Goal: Task Accomplishment & Management: Use online tool/utility

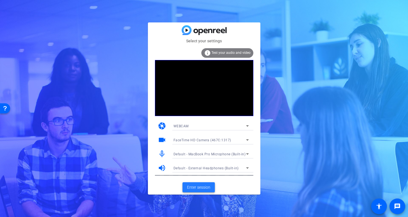
click at [194, 188] on span "Enter session" at bounding box center [198, 188] width 23 height 6
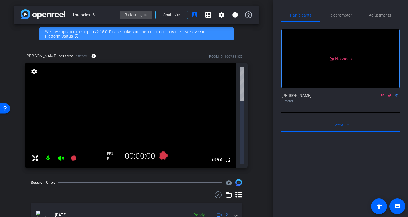
click at [136, 14] on span "Back to project" at bounding box center [136, 15] width 22 height 4
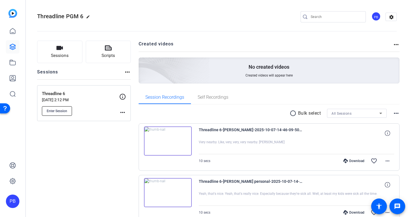
click at [59, 112] on span "Enter Session" at bounding box center [57, 111] width 21 height 4
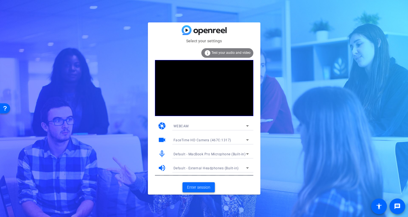
click at [200, 186] on span "Enter session" at bounding box center [198, 188] width 23 height 6
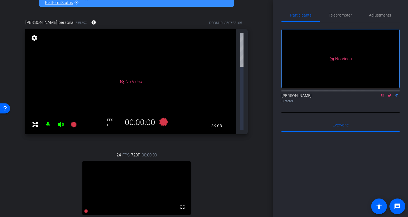
scroll to position [35, 0]
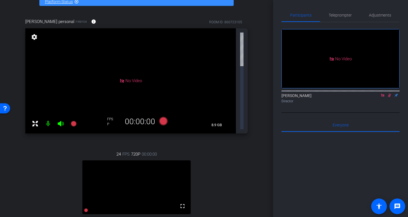
click at [383, 98] on icon at bounding box center [382, 96] width 4 height 4
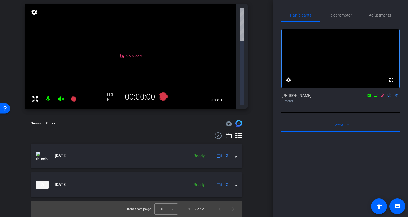
scroll to position [0, 0]
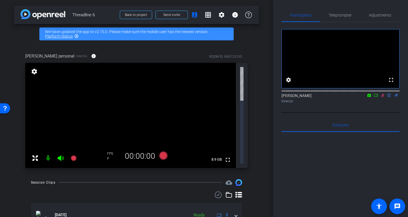
click at [47, 153] on mat-icon at bounding box center [47, 158] width 11 height 11
click at [143, 14] on span "Back to project" at bounding box center [136, 15] width 22 height 4
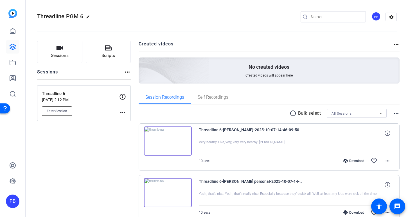
click at [60, 109] on span "Enter Session" at bounding box center [57, 111] width 21 height 4
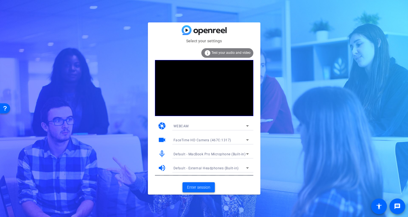
click at [201, 188] on span "Enter session" at bounding box center [198, 188] width 23 height 6
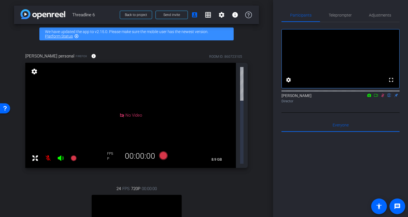
click at [382, 98] on icon at bounding box center [382, 96] width 4 height 4
click at [162, 151] on icon at bounding box center [163, 155] width 8 height 8
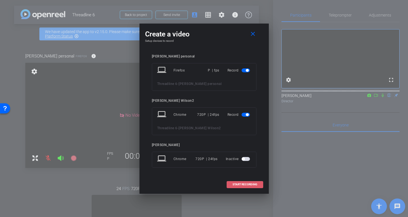
click at [248, 183] on span "START RECORDING" at bounding box center [244, 184] width 25 height 3
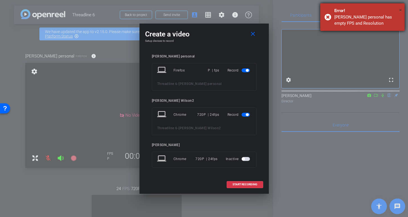
click at [400, 10] on span "×" at bounding box center [400, 10] width 3 height 7
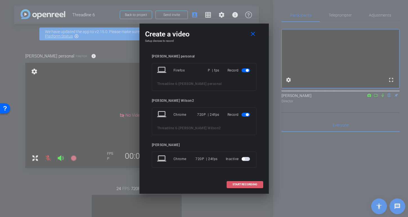
click at [242, 185] on span "START RECORDING" at bounding box center [244, 184] width 25 height 3
click at [247, 71] on span "button" at bounding box center [247, 70] width 3 height 3
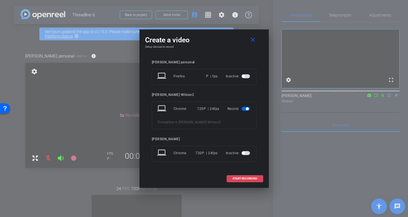
click at [249, 177] on span at bounding box center [245, 178] width 36 height 13
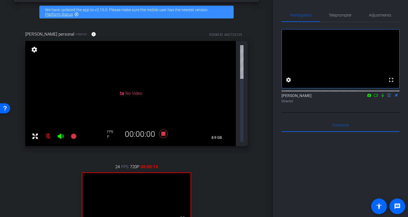
scroll to position [26, 0]
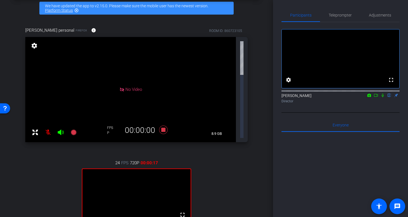
click at [162, 151] on div "24 FPS 720P 00:00:17 fullscreen Dan Wilson2 Subject - Chrome settings" at bounding box center [136, 209] width 222 height 116
click at [161, 126] on icon at bounding box center [163, 130] width 8 height 8
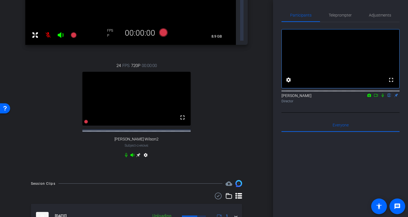
scroll to position [124, 0]
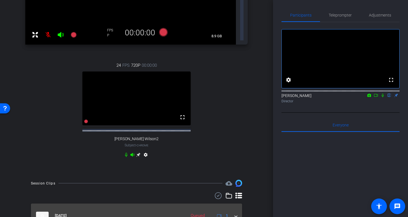
click at [235, 213] on span at bounding box center [236, 216] width 2 height 6
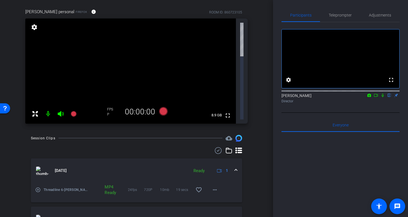
scroll to position [0, 0]
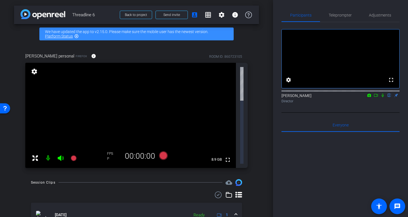
click at [369, 98] on icon at bounding box center [369, 96] width 4 height 4
click at [376, 103] on div at bounding box center [204, 108] width 408 height 217
click at [375, 98] on icon at bounding box center [375, 96] width 4 height 4
click at [134, 15] on span "Back to project" at bounding box center [136, 15] width 22 height 4
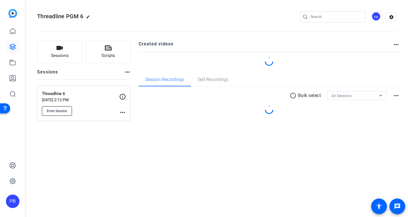
click at [55, 111] on span "Enter Session" at bounding box center [57, 111] width 21 height 4
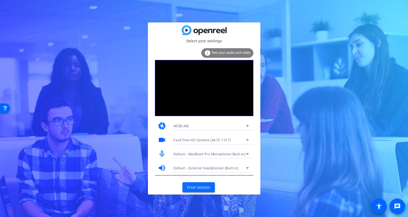
click at [200, 186] on span "Enter session" at bounding box center [198, 188] width 23 height 6
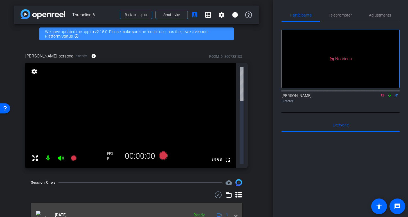
click at [40, 211] on img at bounding box center [42, 215] width 13 height 8
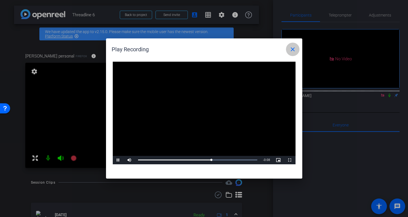
click at [292, 49] on mat-icon "close" at bounding box center [292, 49] width 7 height 7
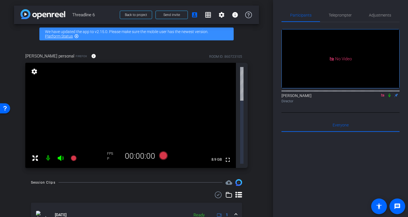
click at [383, 98] on icon at bounding box center [382, 96] width 4 height 4
click at [375, 98] on icon at bounding box center [375, 96] width 4 height 4
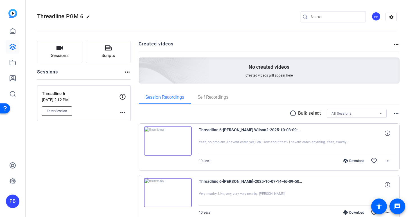
click at [56, 112] on span "Enter Session" at bounding box center [57, 111] width 21 height 4
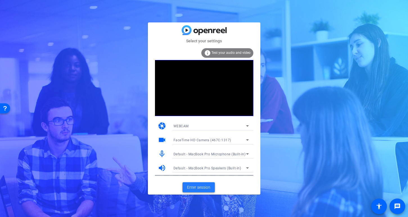
click at [193, 187] on span "Enter session" at bounding box center [198, 188] width 23 height 6
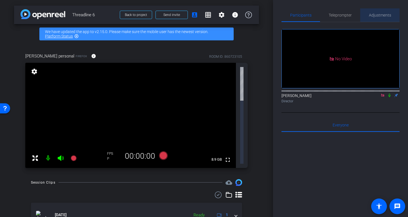
click at [380, 17] on span "Adjustments" at bounding box center [380, 15] width 22 height 4
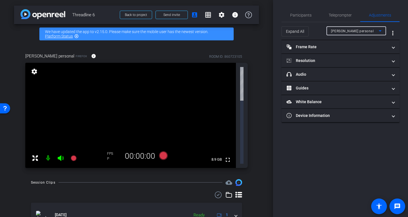
click at [350, 31] on span "[PERSON_NAME] personal" at bounding box center [352, 31] width 43 height 4
click at [354, 30] on div at bounding box center [204, 108] width 408 height 217
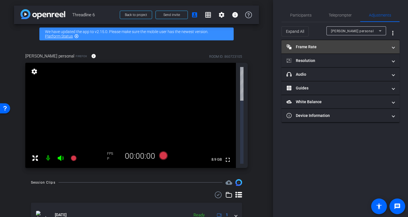
click at [309, 44] on mat-panel-title "Frame Rate Frame Rate" at bounding box center [336, 47] width 101 height 6
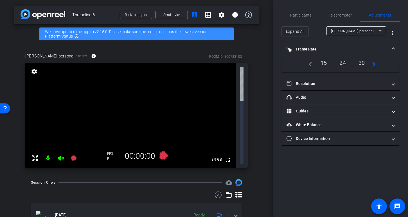
click at [309, 44] on mat-expansion-panel-header "Frame Rate Frame Rate" at bounding box center [340, 49] width 118 height 18
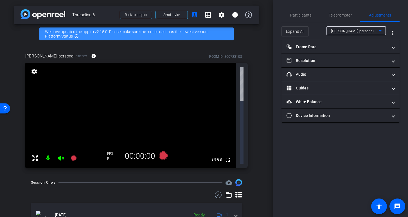
click at [350, 30] on span "[PERSON_NAME] personal" at bounding box center [352, 31] width 43 height 4
click at [297, 14] on div at bounding box center [204, 108] width 408 height 217
click at [383, 16] on span "Adjustments" at bounding box center [380, 15] width 22 height 4
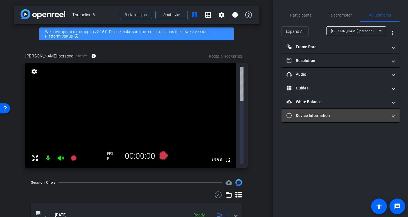
click at [391, 117] on span "Device Information" at bounding box center [339, 116] width 106 height 6
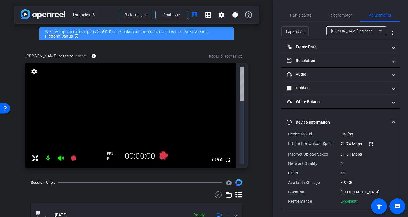
click at [391, 117] on mat-expansion-panel-header "Device Information" at bounding box center [340, 123] width 118 height 18
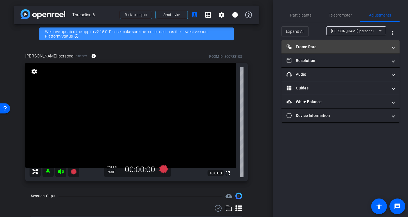
click at [385, 47] on mat-panel-title "Frame Rate Frame Rate" at bounding box center [336, 47] width 101 height 6
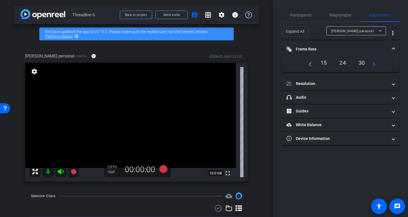
click at [363, 62] on div "30" at bounding box center [361, 63] width 15 height 10
click at [340, 64] on div "24" at bounding box center [341, 64] width 15 height 10
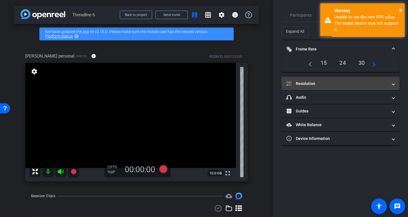
click at [392, 83] on span at bounding box center [393, 84] width 2 height 6
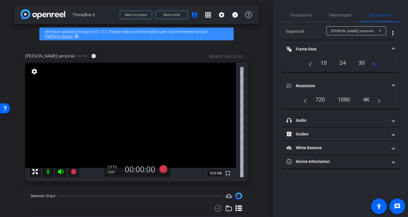
click at [366, 99] on div "4K" at bounding box center [366, 100] width 15 height 10
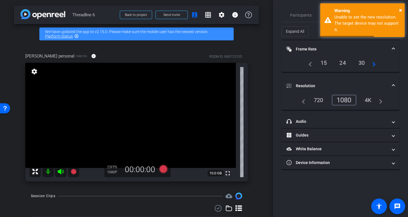
click at [369, 99] on div "4K" at bounding box center [367, 101] width 15 height 10
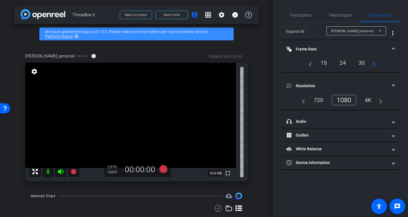
click at [370, 100] on div "4K" at bounding box center [367, 101] width 15 height 10
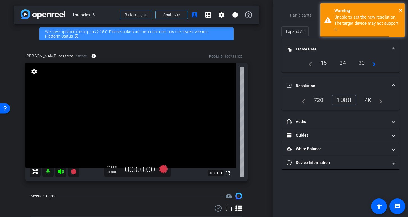
click at [368, 98] on div "4K" at bounding box center [367, 101] width 15 height 10
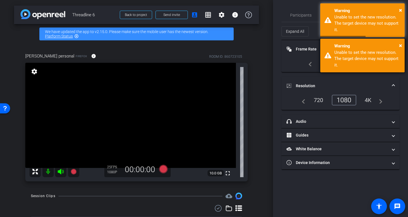
click at [398, 44] on div "Warning" at bounding box center [367, 46] width 66 height 6
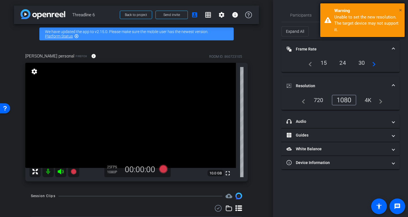
click at [400, 9] on span "×" at bounding box center [400, 10] width 3 height 7
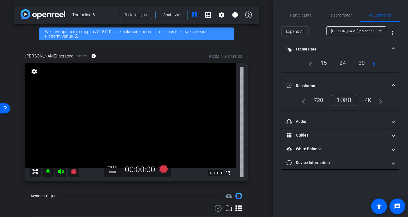
click at [368, 100] on div "4K" at bounding box center [367, 101] width 15 height 10
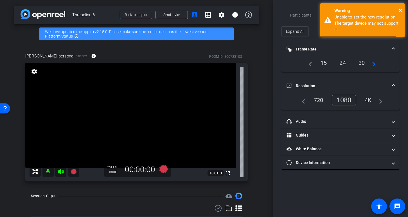
click at [361, 63] on div "30" at bounding box center [361, 63] width 15 height 10
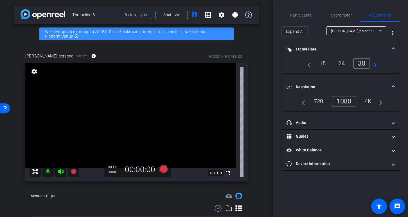
click at [370, 101] on div "4K" at bounding box center [367, 102] width 15 height 10
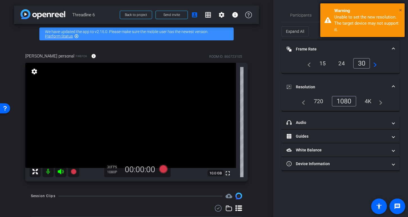
click at [400, 8] on span "×" at bounding box center [400, 10] width 3 height 7
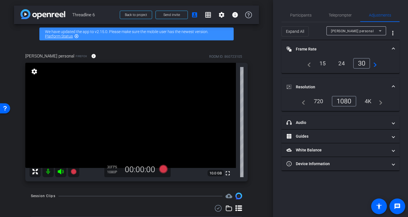
click at [158, 118] on video at bounding box center [130, 115] width 210 height 105
click at [139, 13] on span "Back to project" at bounding box center [136, 15] width 22 height 4
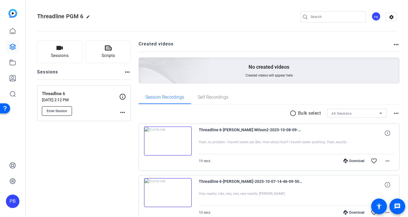
click at [59, 109] on span "Enter Session" at bounding box center [57, 111] width 21 height 4
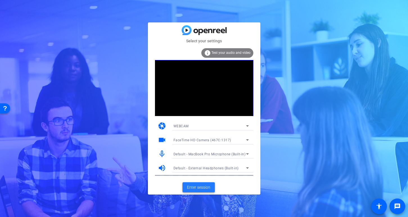
click at [200, 187] on span "Enter session" at bounding box center [198, 188] width 23 height 6
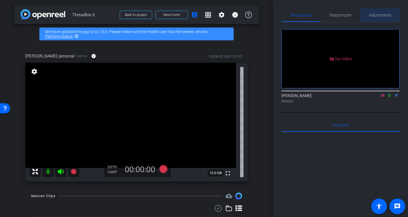
click at [379, 15] on span "Adjustments" at bounding box center [380, 15] width 22 height 4
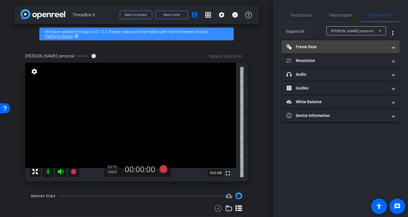
click at [353, 49] on mat-panel-title "Frame Rate Frame Rate" at bounding box center [336, 47] width 101 height 6
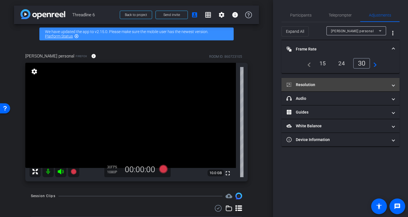
click at [345, 81] on mat-expansion-panel-header "Resolution" at bounding box center [340, 84] width 118 height 13
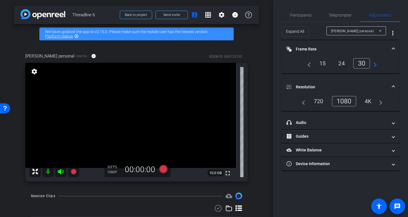
click at [368, 98] on div "4K" at bounding box center [367, 102] width 15 height 10
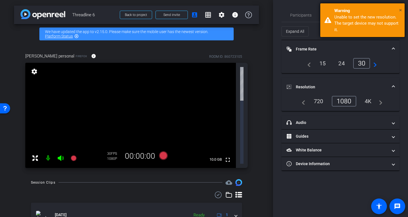
click at [400, 9] on span "×" at bounding box center [400, 10] width 3 height 7
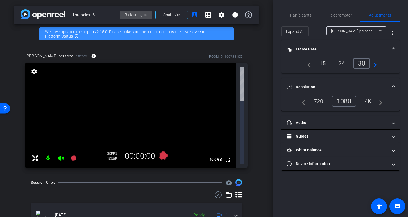
click at [143, 14] on span "Back to project" at bounding box center [136, 15] width 22 height 4
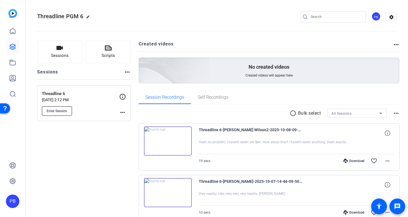
click at [51, 111] on span "Enter Session" at bounding box center [57, 111] width 21 height 4
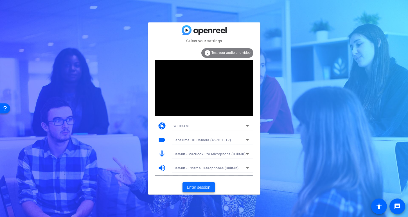
click at [199, 188] on span "Enter session" at bounding box center [198, 188] width 23 height 6
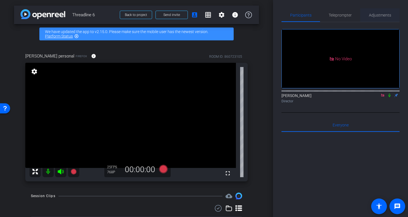
click at [375, 15] on span "Adjustments" at bounding box center [380, 15] width 22 height 4
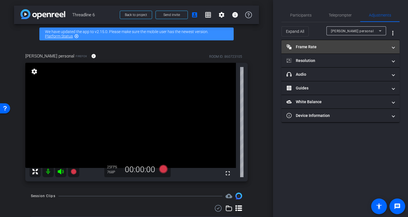
click at [337, 47] on mat-panel-title "Frame Rate Frame Rate" at bounding box center [336, 47] width 101 height 6
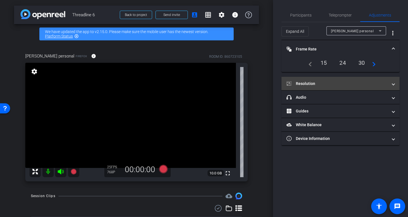
click at [371, 84] on mat-panel-title "Resolution" at bounding box center [336, 84] width 101 height 6
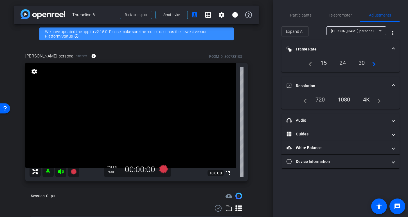
click at [366, 98] on div "4K" at bounding box center [366, 100] width 15 height 10
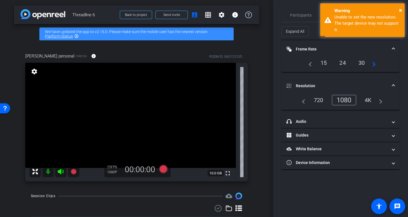
click at [370, 100] on div "4K" at bounding box center [367, 101] width 15 height 10
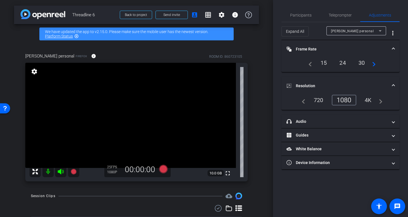
click at [362, 62] on div "30" at bounding box center [361, 63] width 15 height 10
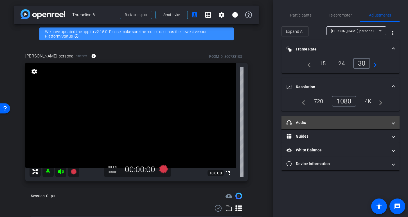
click at [310, 124] on mat-panel-title "headphone icon Audio" at bounding box center [336, 123] width 101 height 6
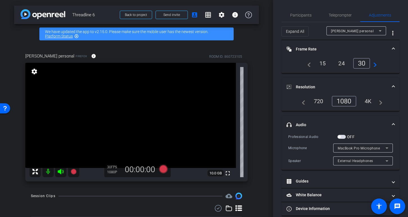
click at [45, 172] on mat-icon at bounding box center [47, 171] width 11 height 11
click at [47, 171] on mat-icon at bounding box center [47, 171] width 11 height 11
click at [173, 15] on span "Send invite" at bounding box center [171, 15] width 17 height 4
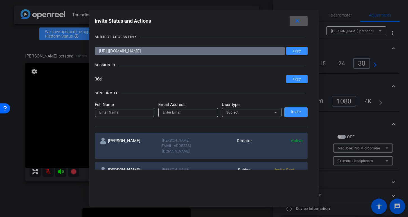
click at [297, 19] on mat-icon "close" at bounding box center [297, 21] width 7 height 7
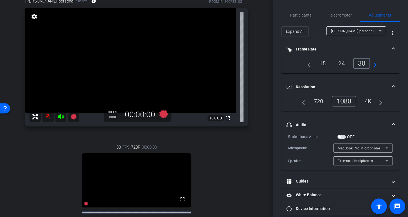
scroll to position [76, 0]
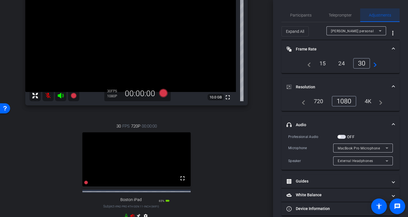
click at [379, 16] on span "Adjustments" at bounding box center [380, 15] width 22 height 4
click at [377, 32] on icon at bounding box center [380, 31] width 7 height 7
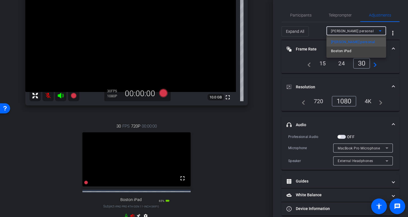
click at [360, 53] on mat-option "Boston iPad" at bounding box center [356, 51] width 60 height 9
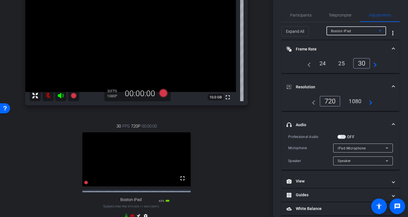
scroll to position [0, 0]
click at [297, 14] on span "Participants" at bounding box center [300, 15] width 21 height 4
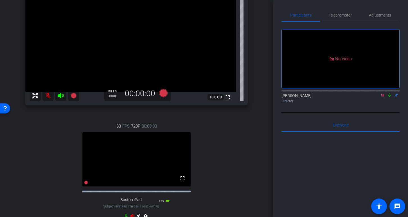
click at [384, 94] on icon at bounding box center [382, 95] width 3 height 3
click at [382, 98] on icon at bounding box center [382, 96] width 4 height 4
click at [382, 98] on icon at bounding box center [382, 96] width 3 height 4
click at [46, 97] on mat-icon at bounding box center [47, 95] width 11 height 11
click at [377, 13] on span "Adjustments" at bounding box center [380, 15] width 22 height 4
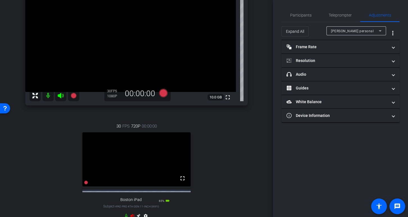
click at [350, 29] on div "[PERSON_NAME] personal" at bounding box center [355, 31] width 48 height 7
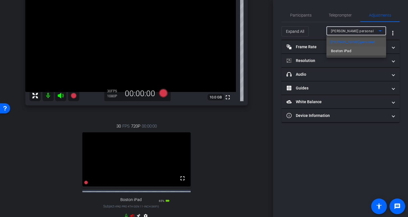
click at [355, 51] on mat-option "Boston iPad" at bounding box center [356, 51] width 60 height 9
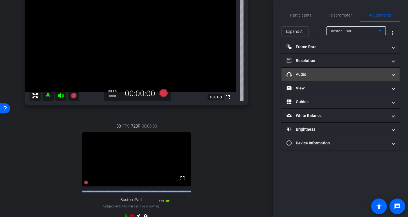
click at [355, 76] on mat-panel-title "headphone icon Audio" at bounding box center [336, 75] width 101 height 6
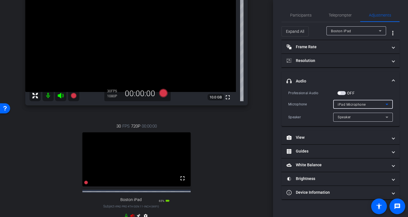
click at [387, 105] on icon at bounding box center [386, 104] width 7 height 7
click at [387, 105] on div at bounding box center [204, 108] width 408 height 217
click at [340, 92] on span "button" at bounding box center [341, 93] width 8 height 4
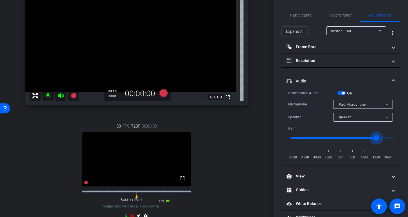
drag, startPoint x: 343, startPoint y: 139, endPoint x: 377, endPoint y: 140, distance: 34.6
click at [377, 140] on input "range" at bounding box center [342, 138] width 116 height 12
click at [375, 140] on input "range" at bounding box center [342, 138] width 116 height 12
drag, startPoint x: 375, startPoint y: 140, endPoint x: 368, endPoint y: 139, distance: 7.6
type input "10"
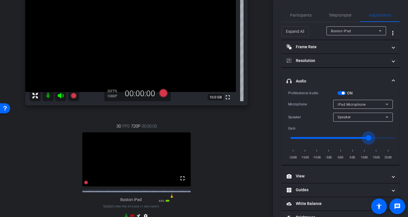
click at [368, 139] on input "range" at bounding box center [342, 138] width 116 height 12
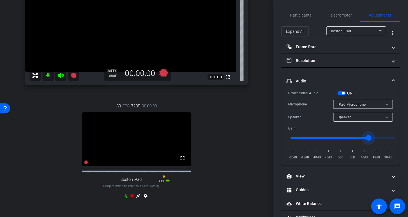
scroll to position [97, 0]
click at [132, 198] on icon at bounding box center [132, 196] width 4 height 4
